Goal: Ask a question: Seek information or help from site administrators or community

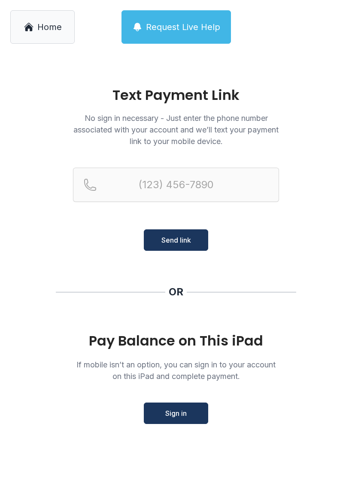
click at [80, 28] on nav "Home Request Live Help" at bounding box center [175, 26] width 331 height 33
click at [38, 25] on span "Home" at bounding box center [49, 27] width 24 height 12
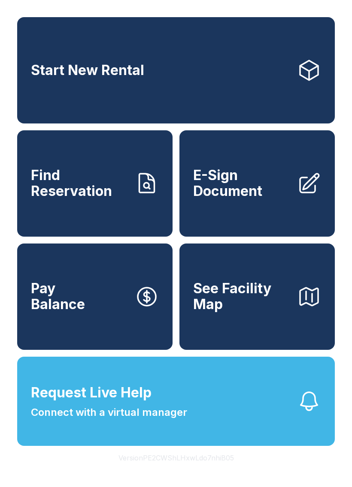
click at [225, 420] on button "Request Live Help Connect with a virtual manager" at bounding box center [176, 401] width 318 height 89
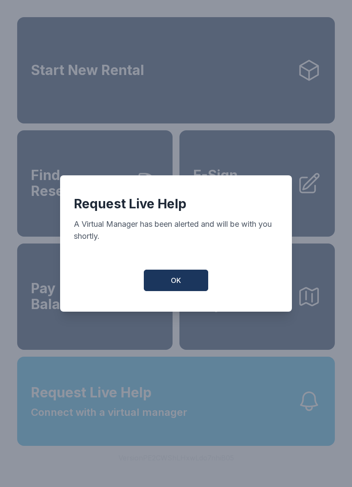
click at [174, 278] on button "OK" at bounding box center [176, 280] width 64 height 21
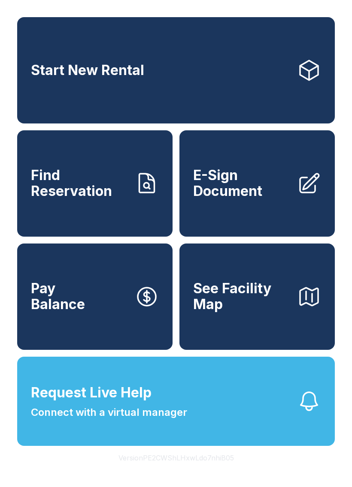
click at [201, 417] on button "Request Live Help Connect with a virtual manager" at bounding box center [176, 401] width 318 height 89
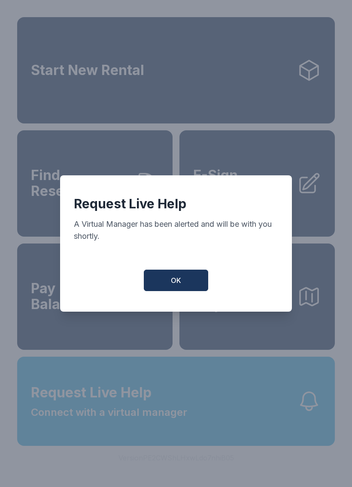
click at [172, 308] on div "Request Live Help A Virtual Manager has been alerted and will be with you short…" at bounding box center [176, 243] width 232 height 136
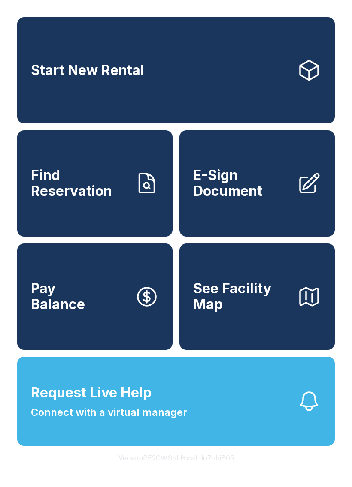
click at [183, 303] on button "See Facility Map" at bounding box center [256, 297] width 155 height 106
click at [69, 446] on button "Request Live Help Connect with a virtual manager" at bounding box center [176, 401] width 318 height 89
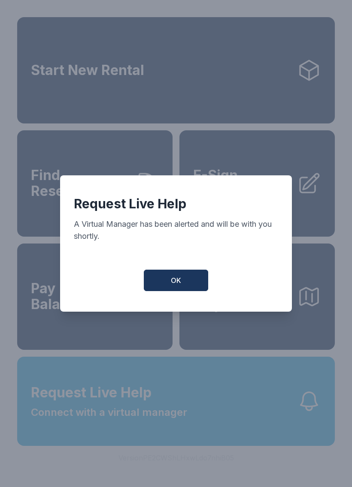
click at [181, 286] on span "OK" at bounding box center [176, 280] width 10 height 10
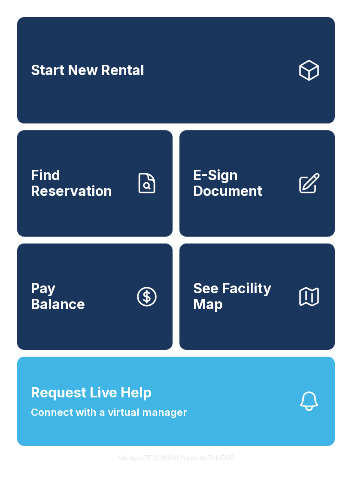
click at [271, 350] on button "See Facility Map" at bounding box center [256, 297] width 155 height 106
click at [265, 429] on button "Request Live Help Connect with a virtual manager" at bounding box center [176, 401] width 318 height 89
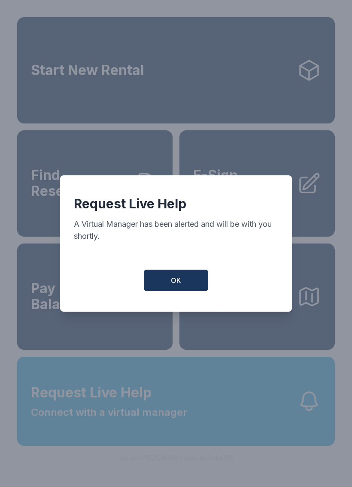
click at [191, 275] on button "OK" at bounding box center [176, 280] width 64 height 21
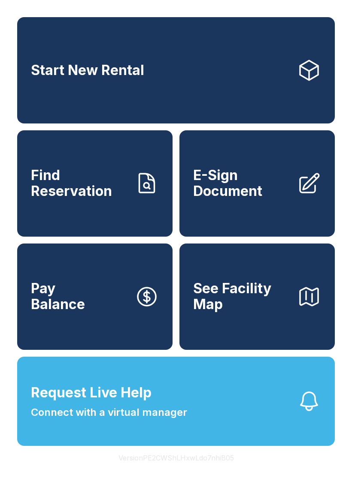
click at [190, 274] on div "Request Live Help A Virtual Manager has been alerted and will be with you short…" at bounding box center [176, 244] width 220 height 130
click at [192, 281] on button "See Facility Map" at bounding box center [256, 297] width 155 height 106
